Goal: Task Accomplishment & Management: Complete application form

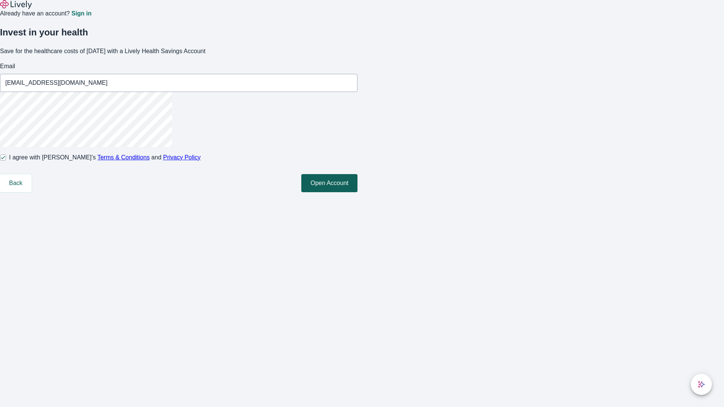
click at [357, 192] on button "Open Account" at bounding box center [329, 183] width 56 height 18
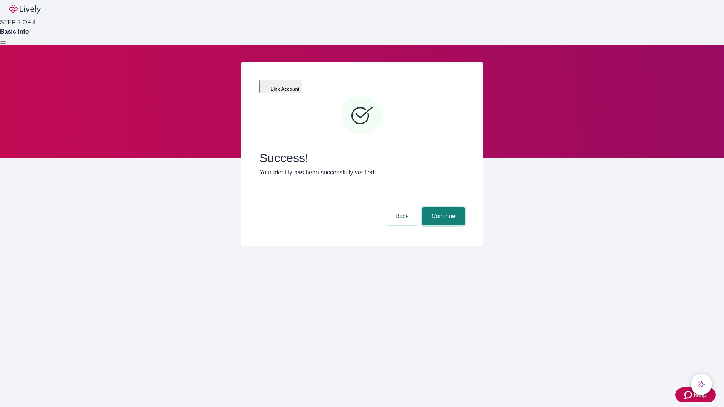
click at [442, 207] on button "Continue" at bounding box center [443, 216] width 42 height 18
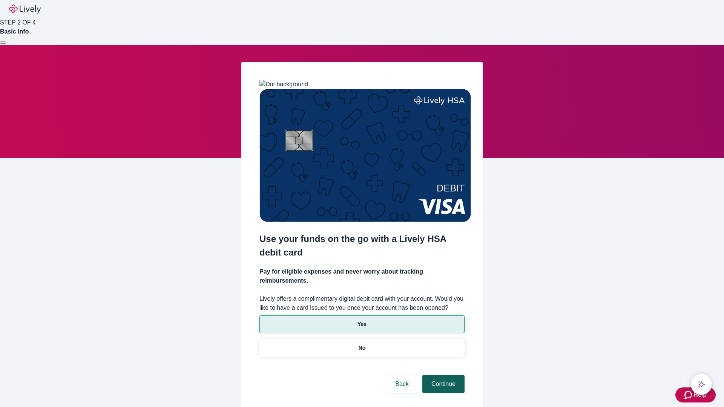
click at [361, 320] on p "Yes" at bounding box center [361, 324] width 9 height 8
click at [442, 375] on button "Continue" at bounding box center [443, 384] width 42 height 18
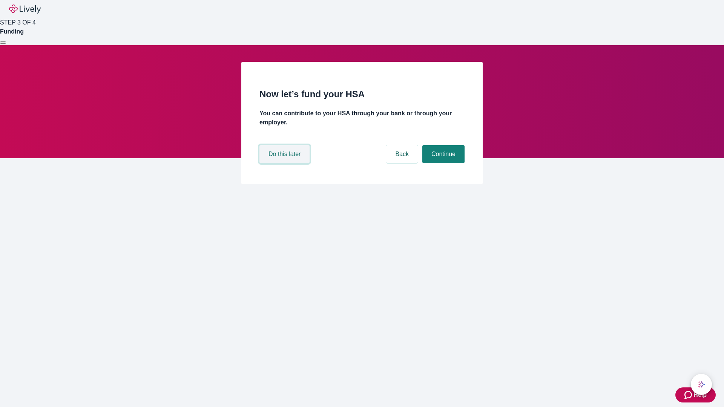
click at [285, 163] on button "Do this later" at bounding box center [284, 154] width 50 height 18
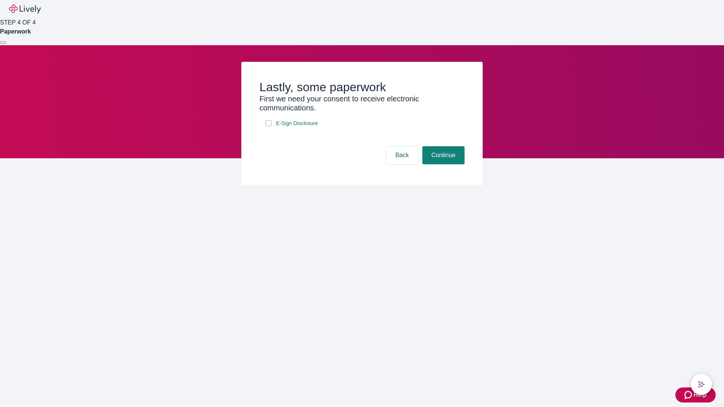
click at [268, 126] on input "E-Sign Disclosure" at bounding box center [268, 123] width 6 height 6
checkbox input "true"
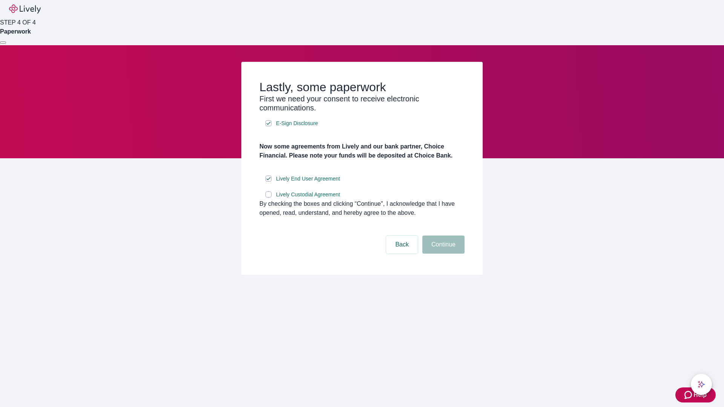
click at [268, 197] on input "Lively Custodial Agreement" at bounding box center [268, 194] width 6 height 6
checkbox input "true"
click at [442, 254] on button "Continue" at bounding box center [443, 245] width 42 height 18
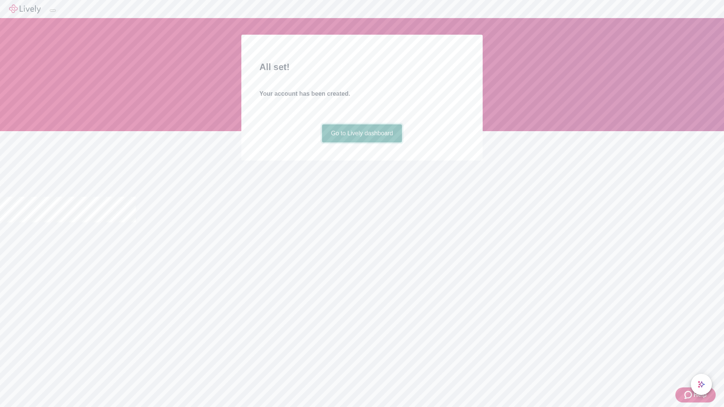
click at [361, 142] on link "Go to Lively dashboard" at bounding box center [362, 133] width 80 height 18
